Goal: Task Accomplishment & Management: Manage account settings

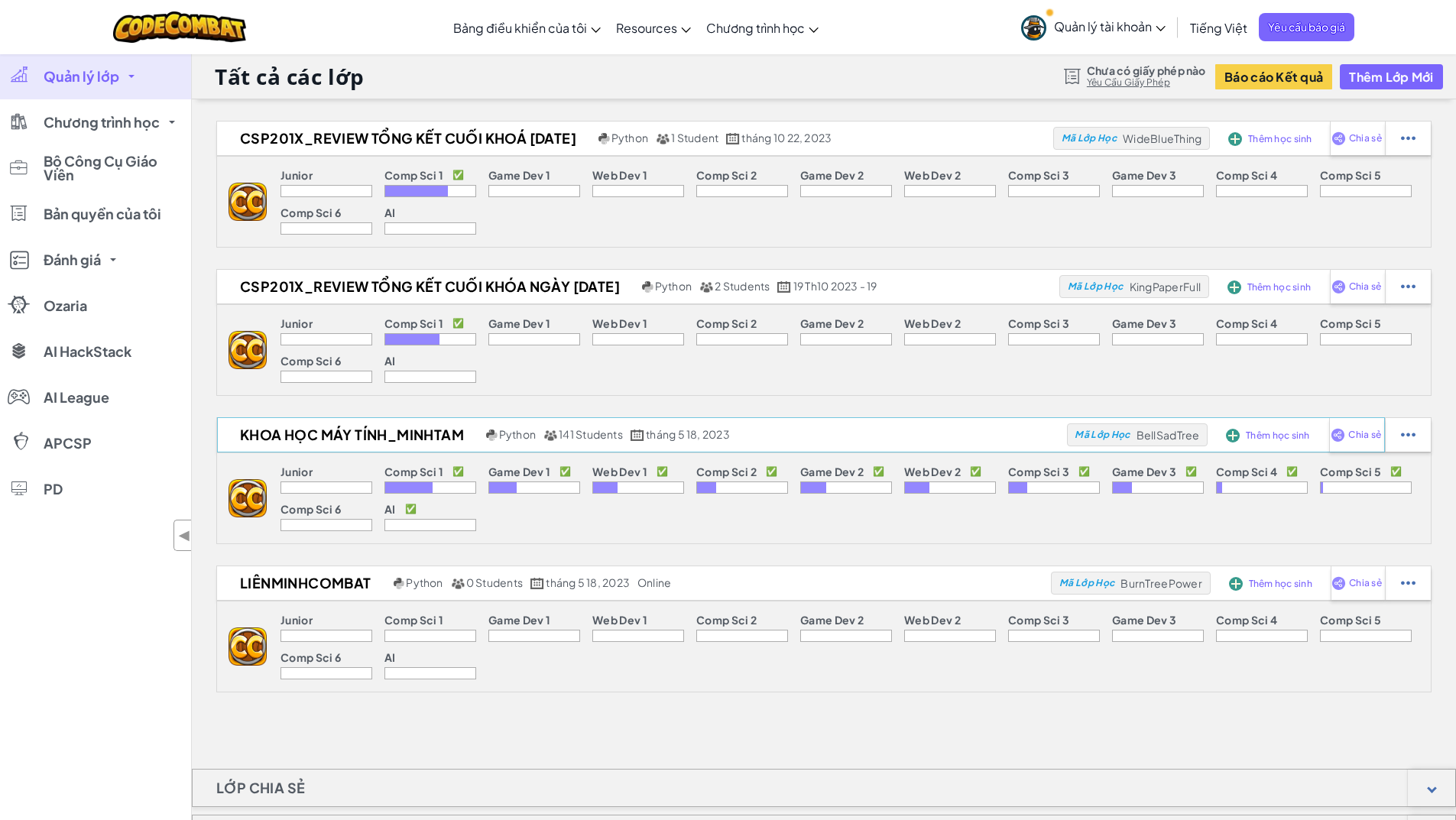
click at [575, 156] on div "Khoa Học Máy Tính_MinhTam Python 141 Students tháng 5 18, 2023 Mã Lớp Học BellS…" at bounding box center [800, 138] width 1168 height 35
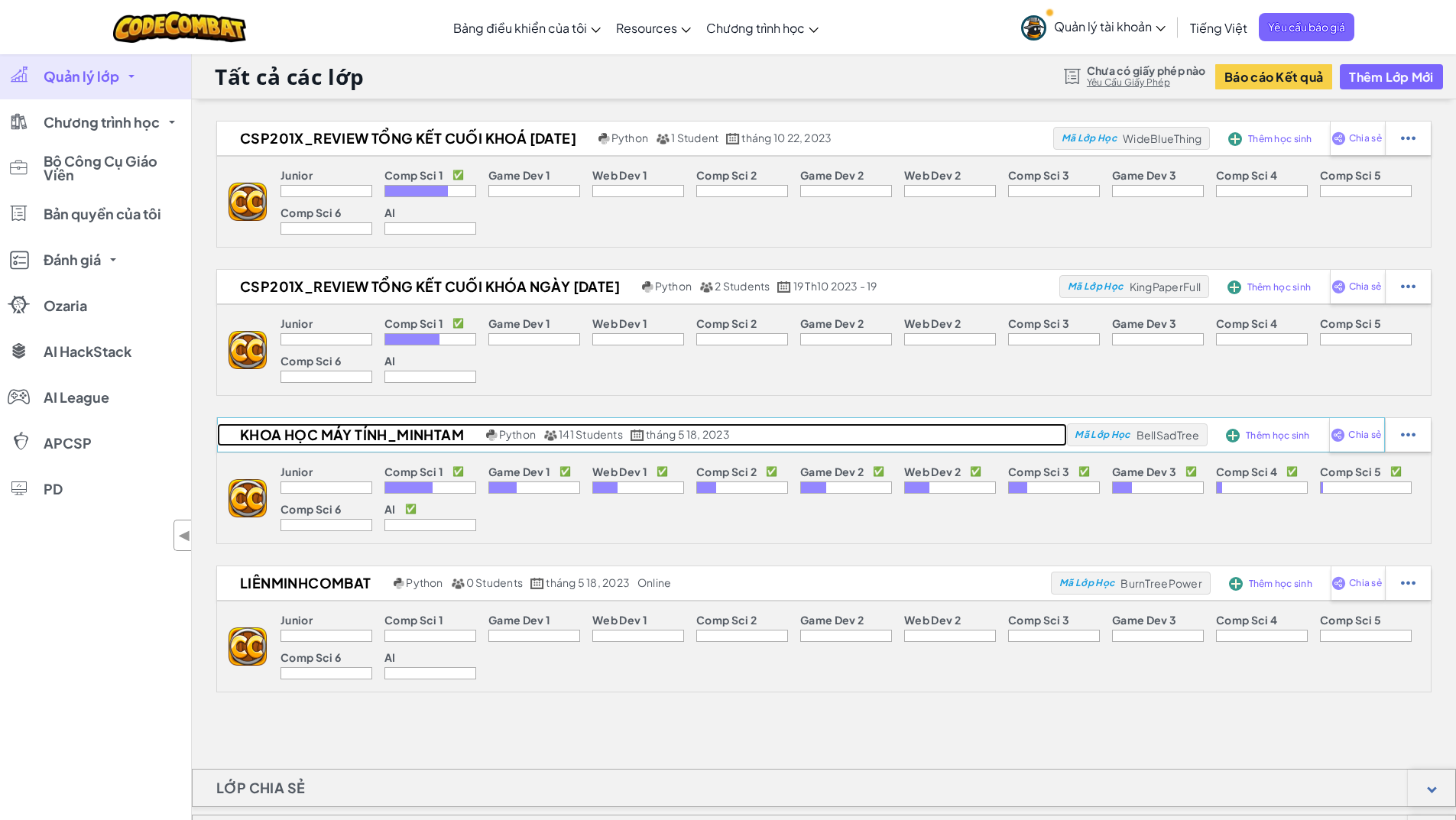
click at [578, 431] on span "141 Students" at bounding box center [590, 434] width 64 height 14
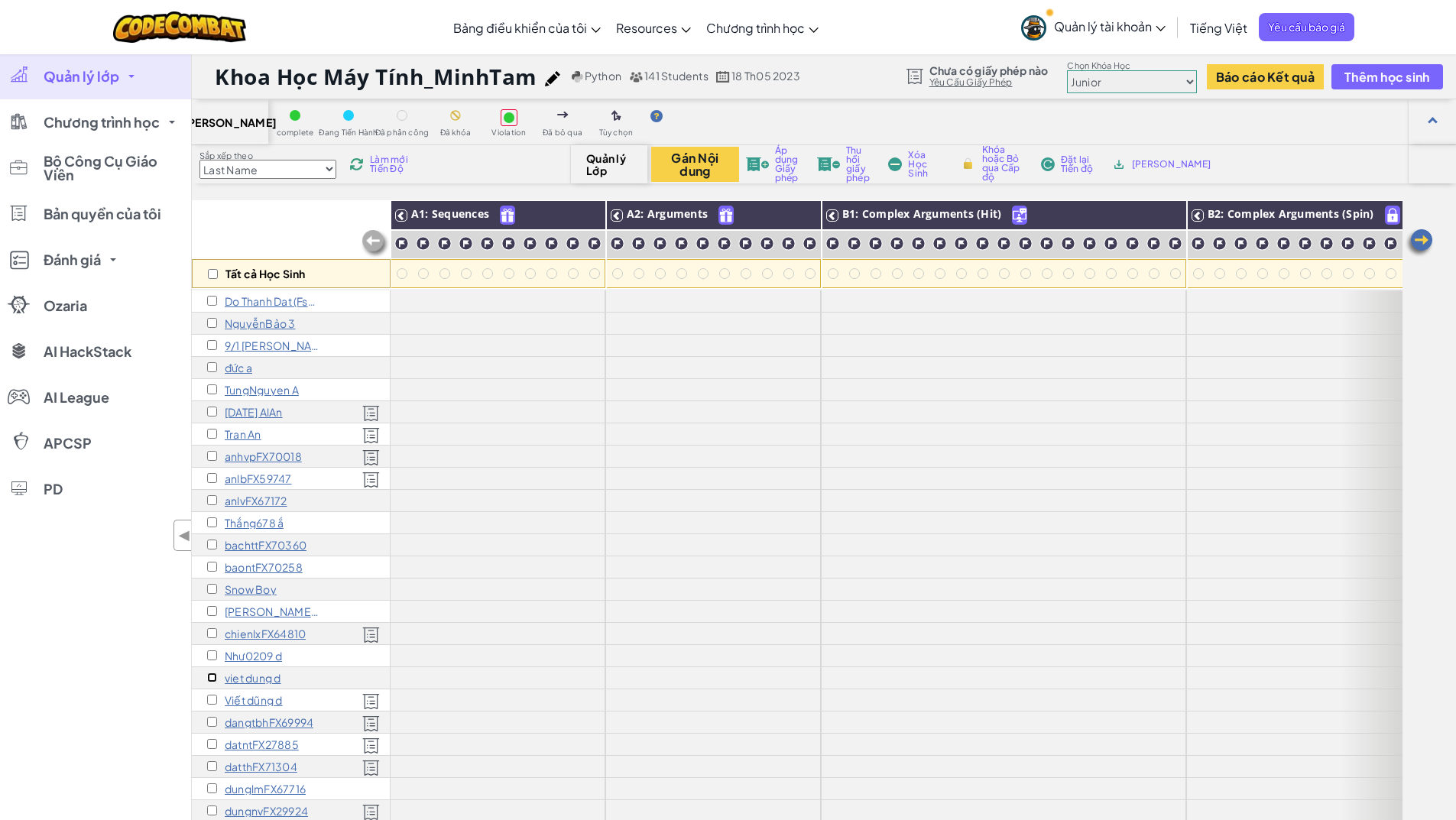
click at [213, 681] on input "checkbox" at bounding box center [212, 677] width 10 height 10
checkbox input "true"
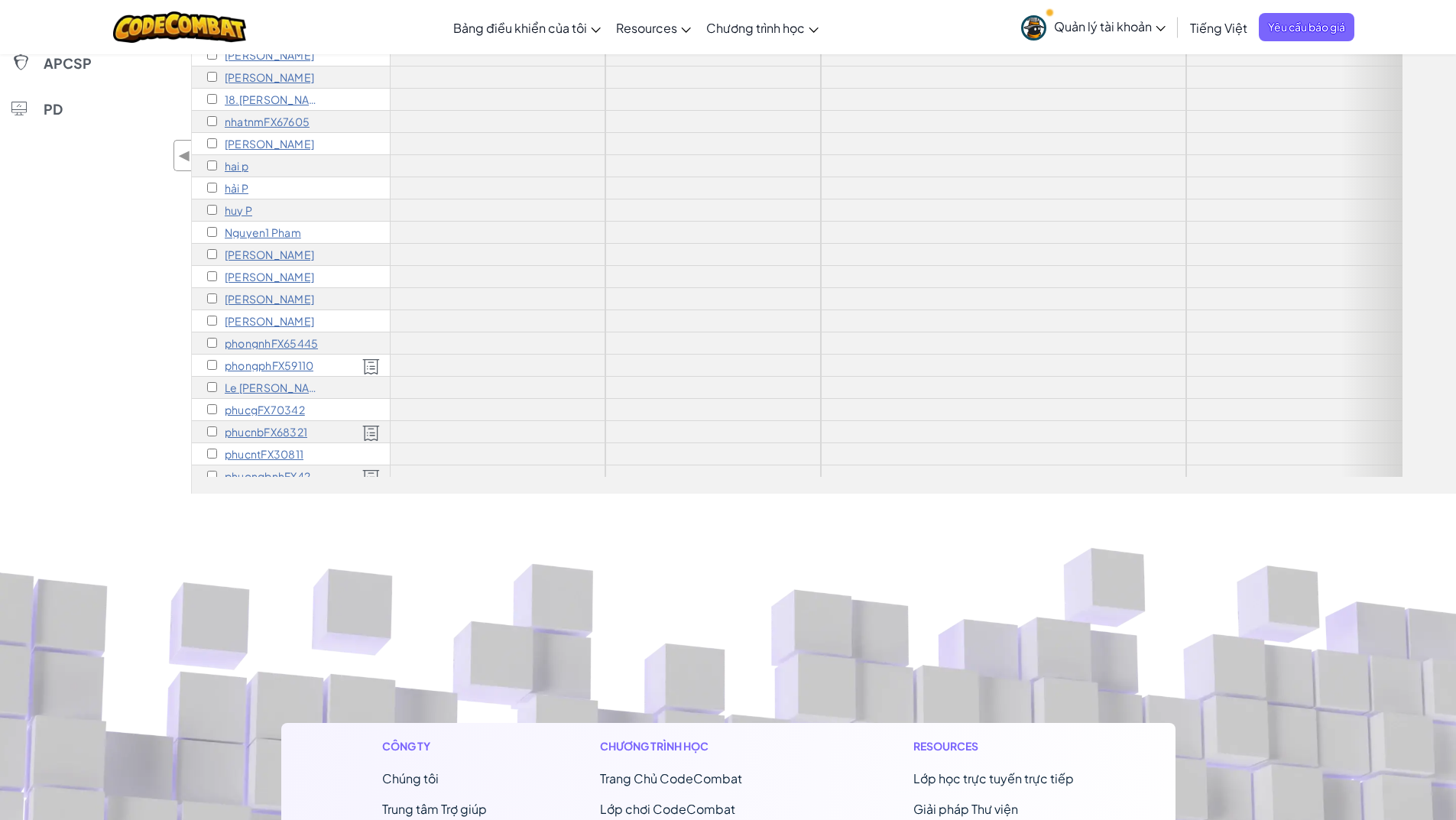
scroll to position [2239, 0]
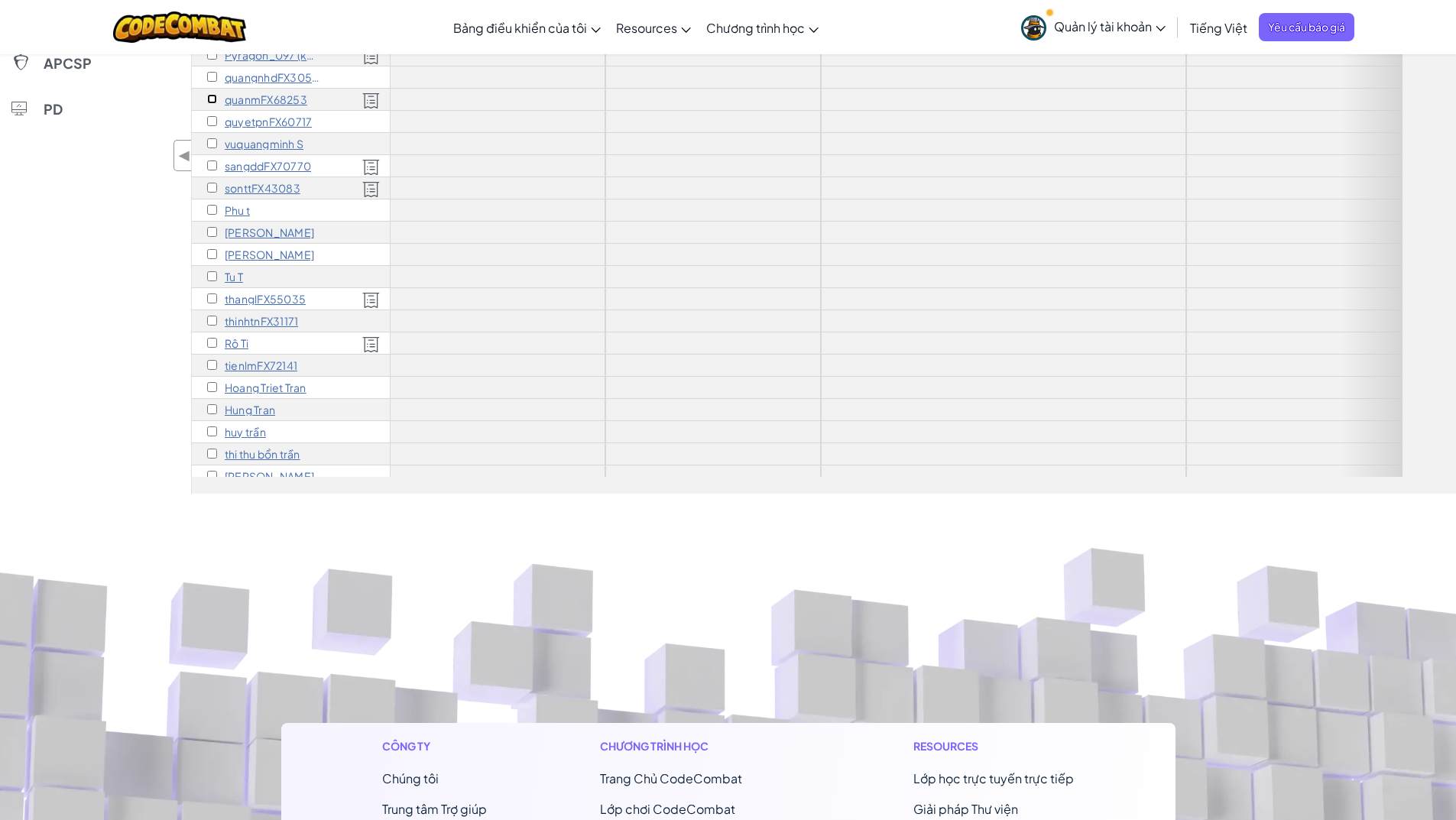
click at [207, 100] on input "checkbox" at bounding box center [212, 99] width 10 height 10
checkbox input "true"
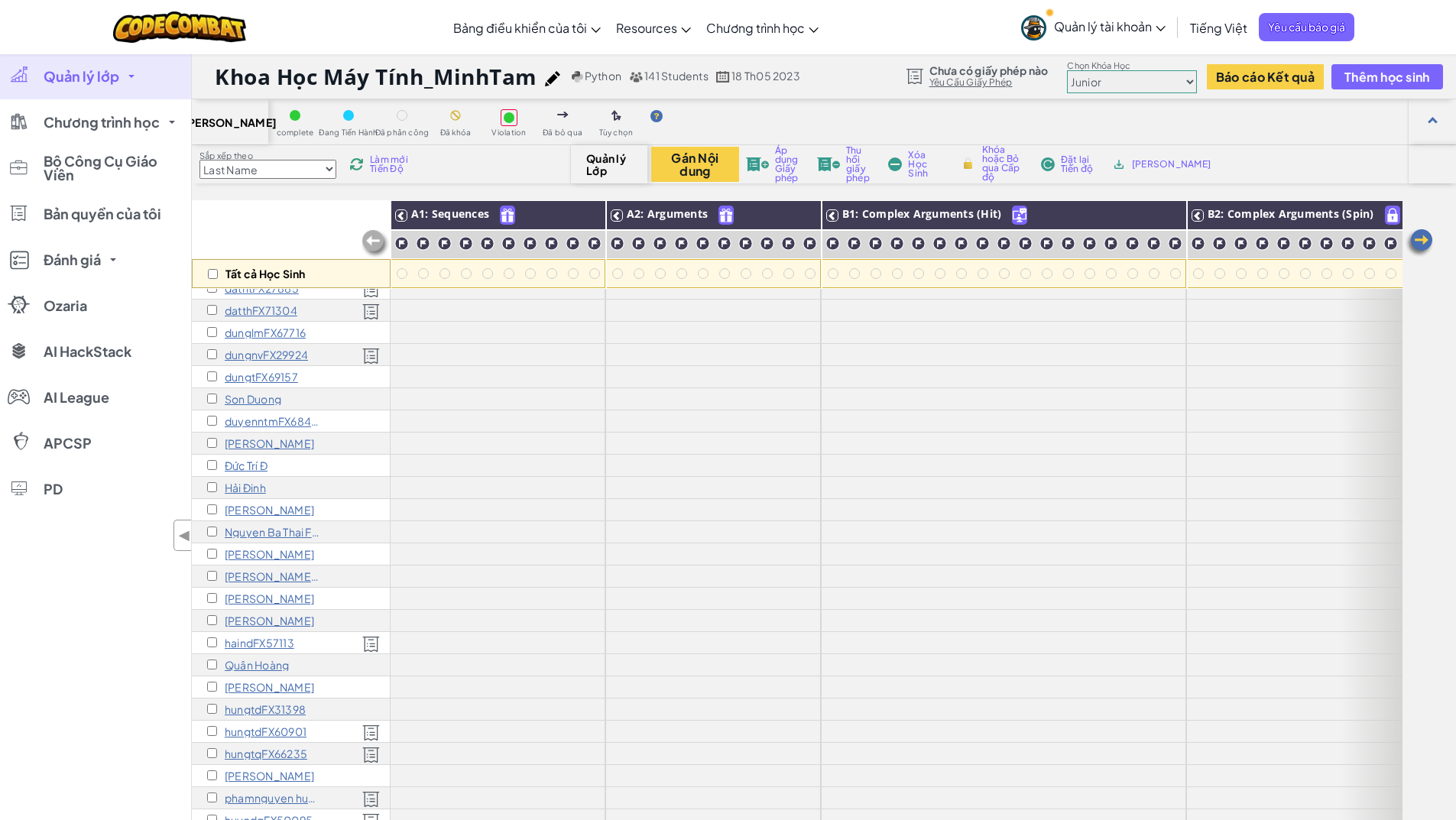
scroll to position [0, 0]
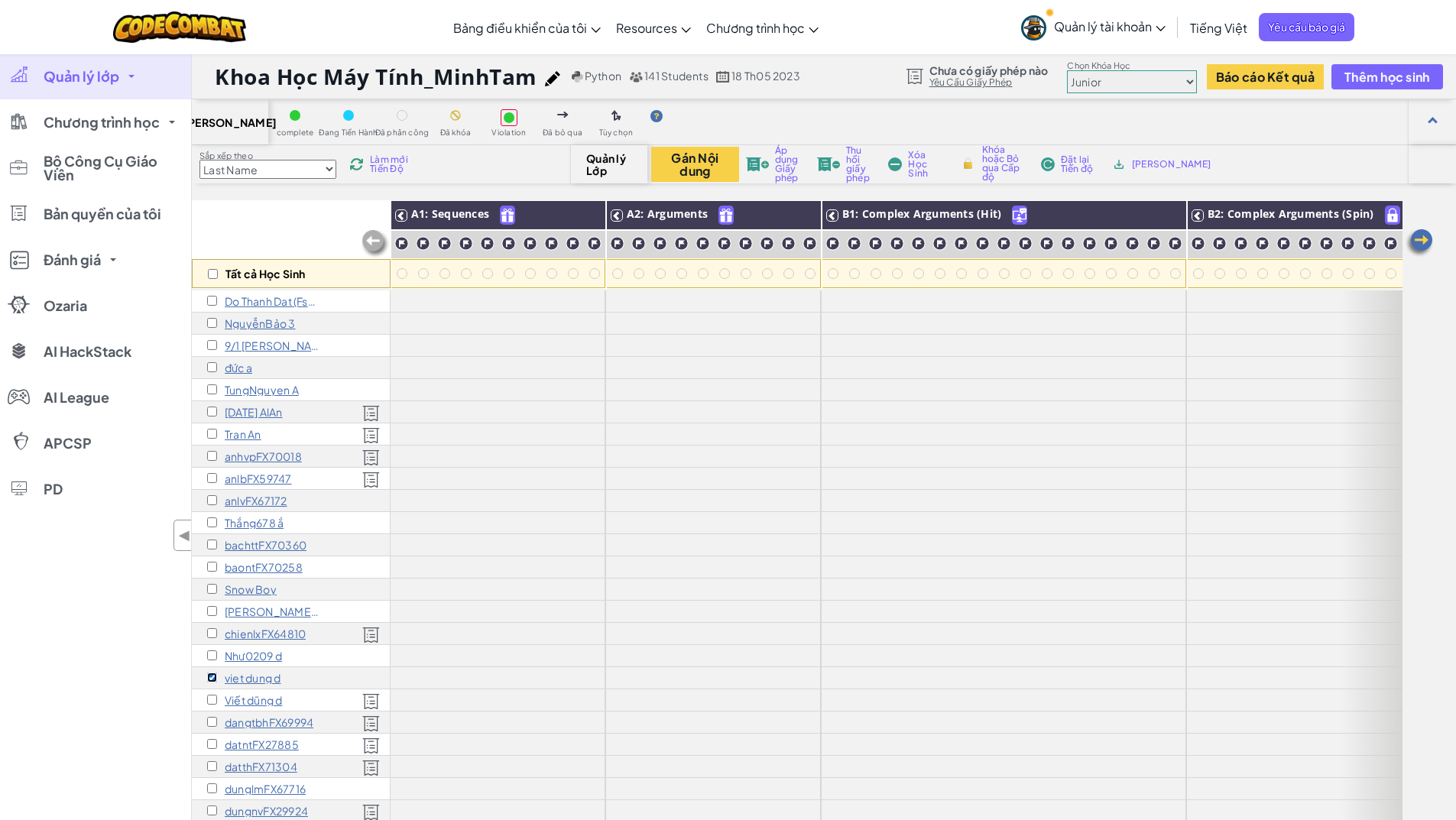
click at [212, 679] on input "checkbox" at bounding box center [212, 677] width 10 height 10
checkbox input "false"
click at [678, 157] on button "Gán Nội dung" at bounding box center [695, 164] width 88 height 35
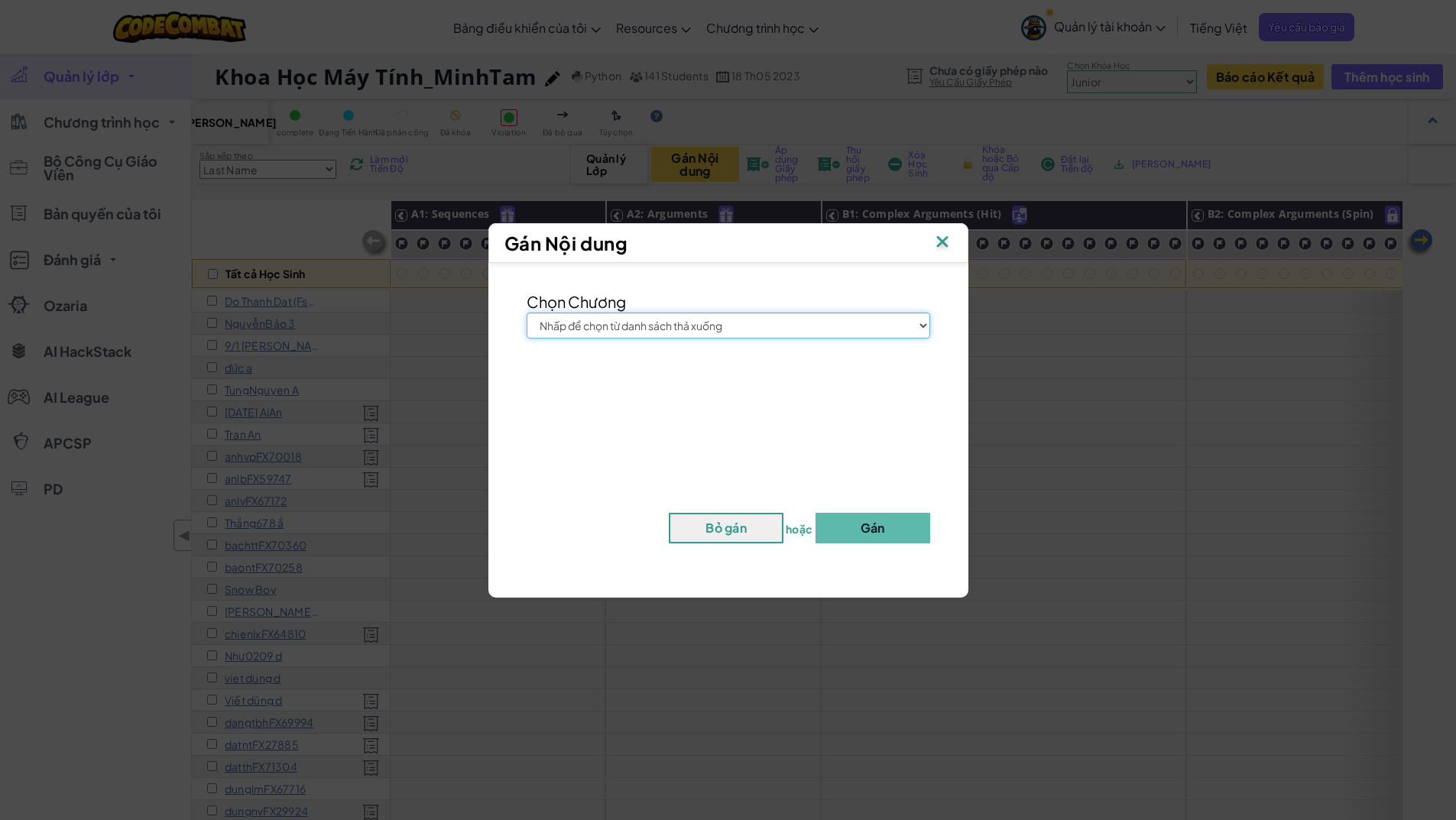
click at [730, 312] on select "Nhấp để chọn từ danh sách thả xuống Junior Giới thiệu chung về Khoa học máy tín…" at bounding box center [728, 325] width 403 height 26
select select "Web Development 1"
click at [526, 312] on select "Nhấp để chọn từ danh sách thả xuống Junior Giới thiệu chung về Khoa học máy tín…" at bounding box center [728, 325] width 403 height 26
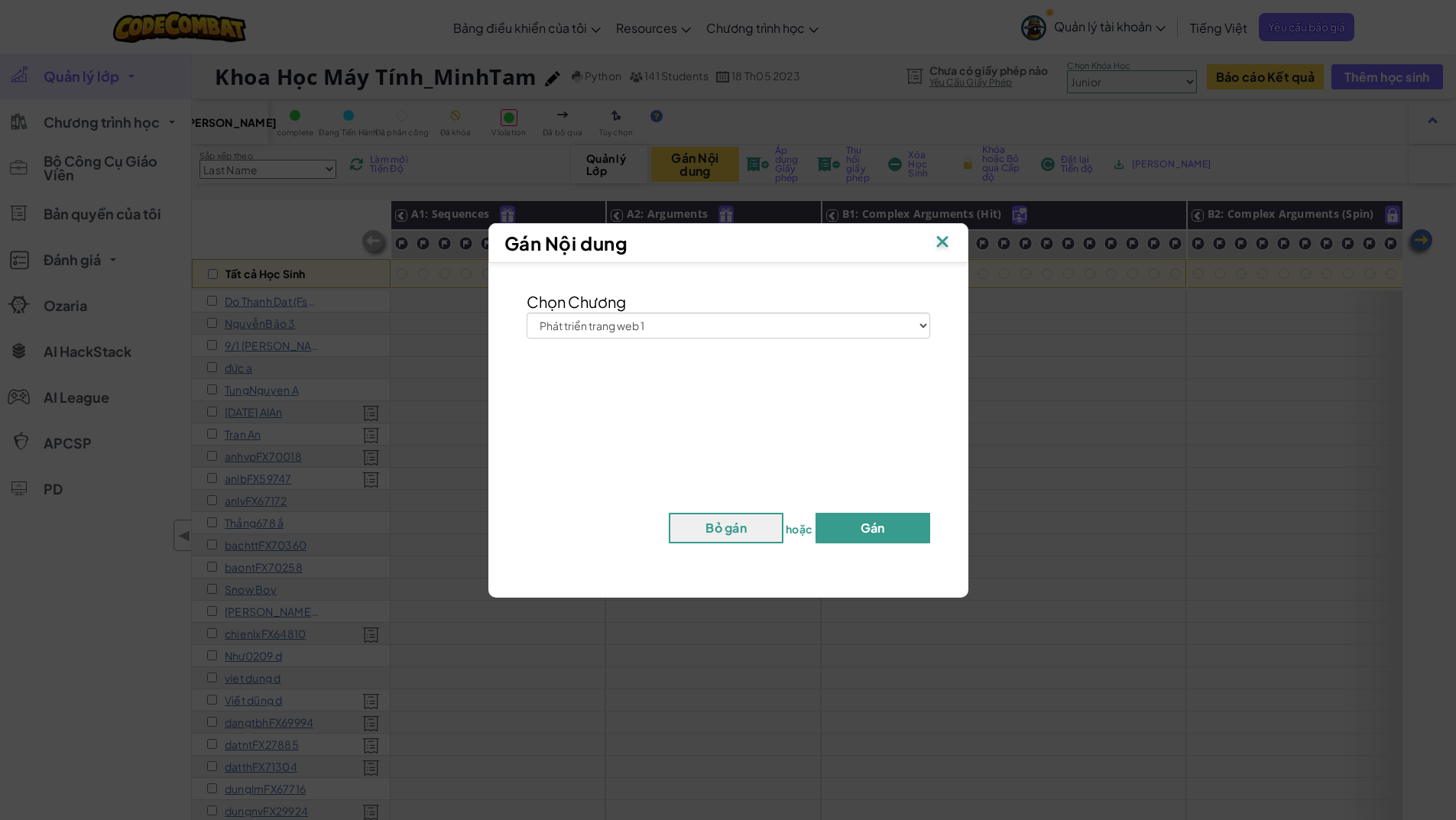
click at [834, 526] on button "Gán" at bounding box center [873, 528] width 114 height 31
